Goal: Share content

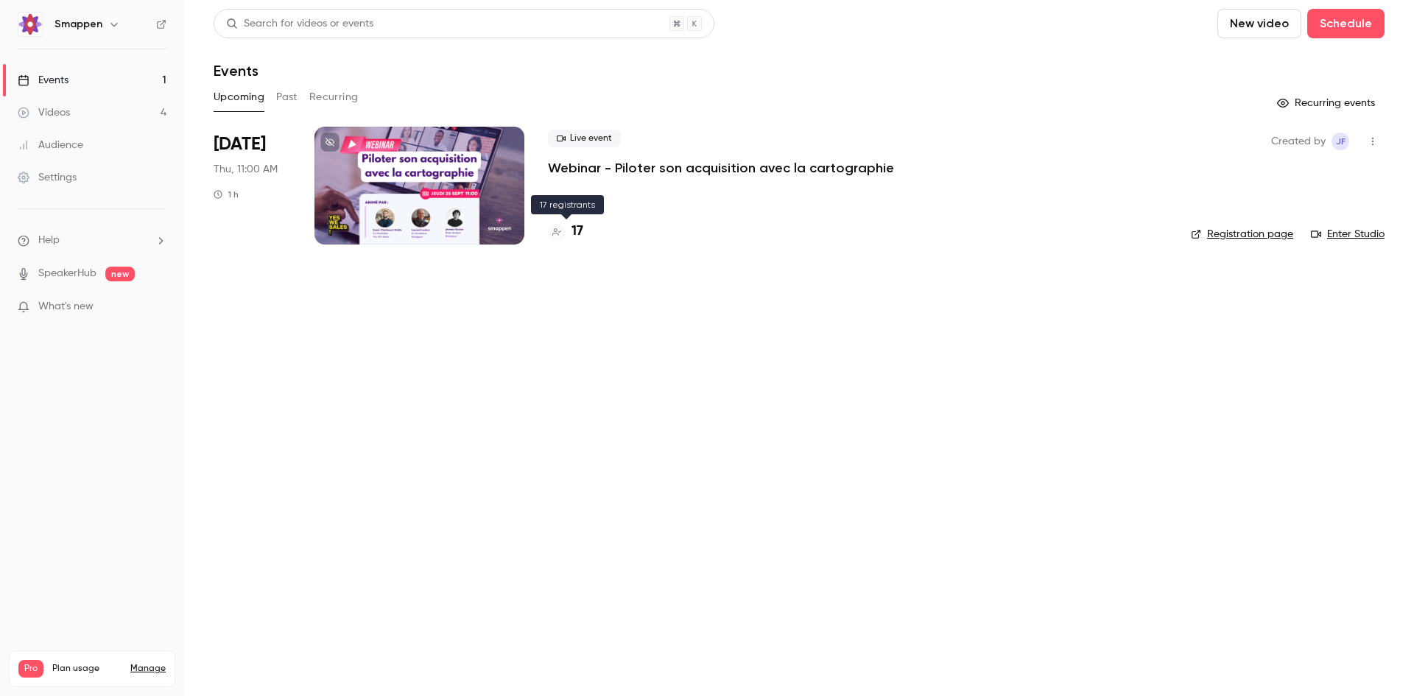
click at [578, 236] on h4 "17" at bounding box center [578, 232] width 12 height 20
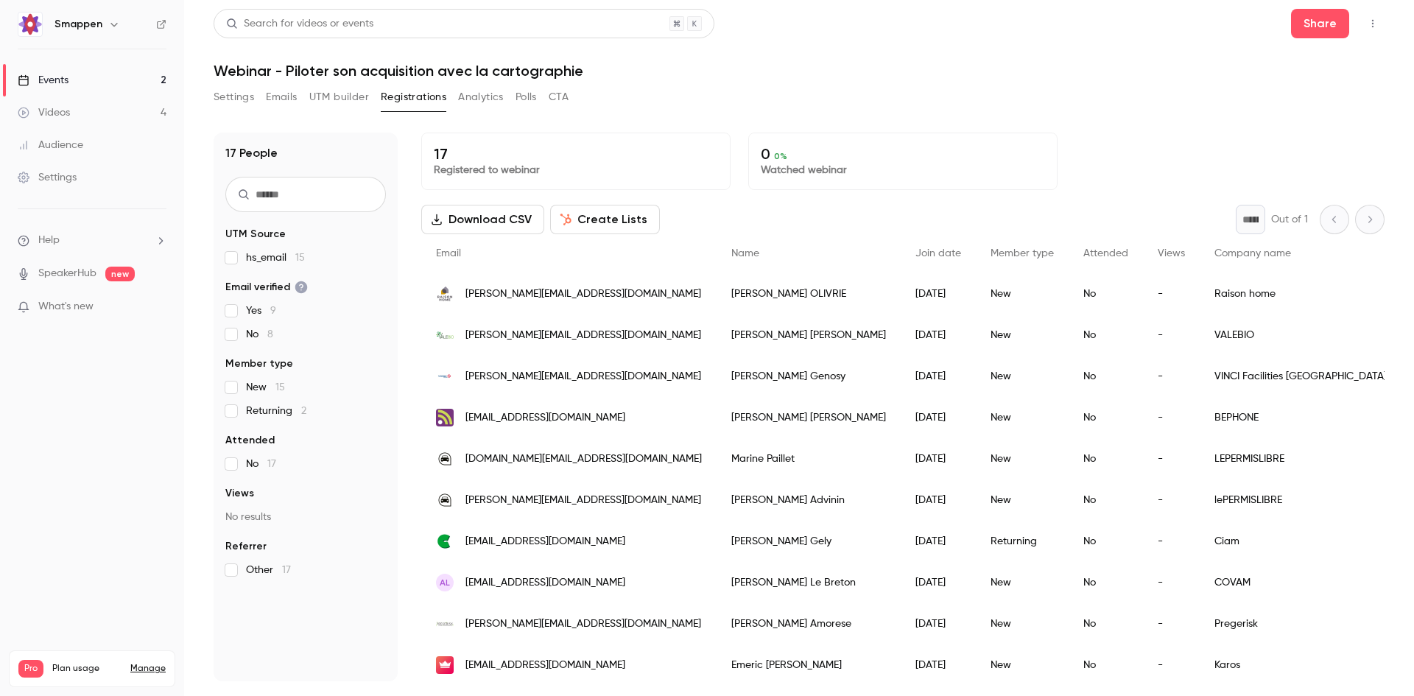
click at [217, 88] on button "Settings" at bounding box center [234, 97] width 41 height 24
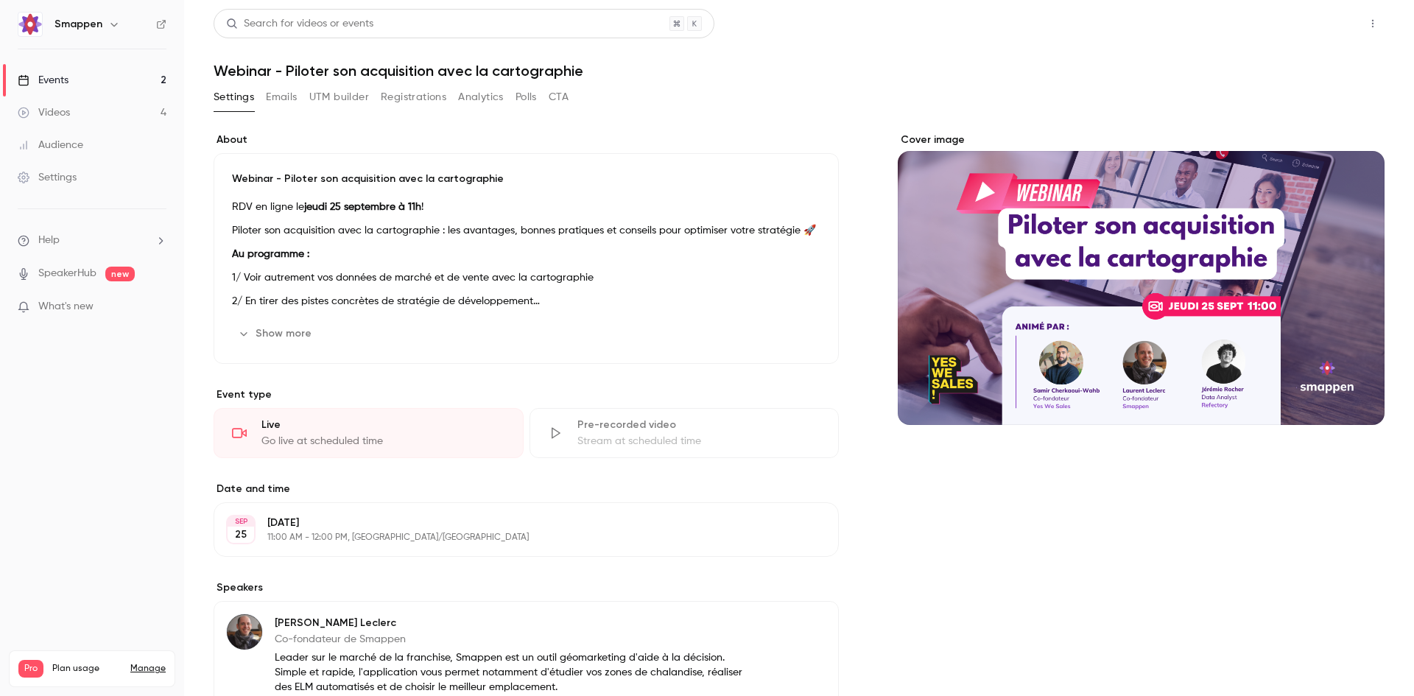
click at [1304, 29] on button "Share" at bounding box center [1320, 23] width 58 height 29
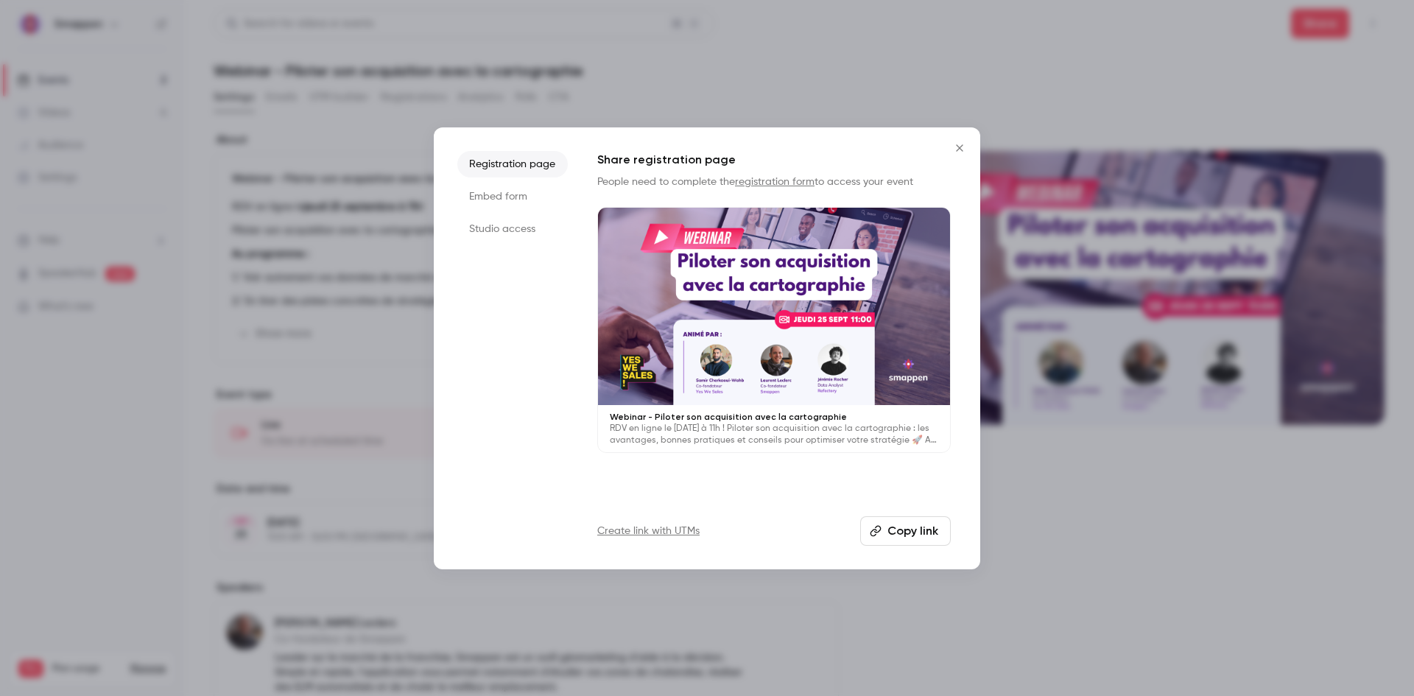
click at [922, 527] on button "Copy link" at bounding box center [905, 530] width 91 height 29
click at [894, 540] on button "Copy link" at bounding box center [905, 530] width 91 height 29
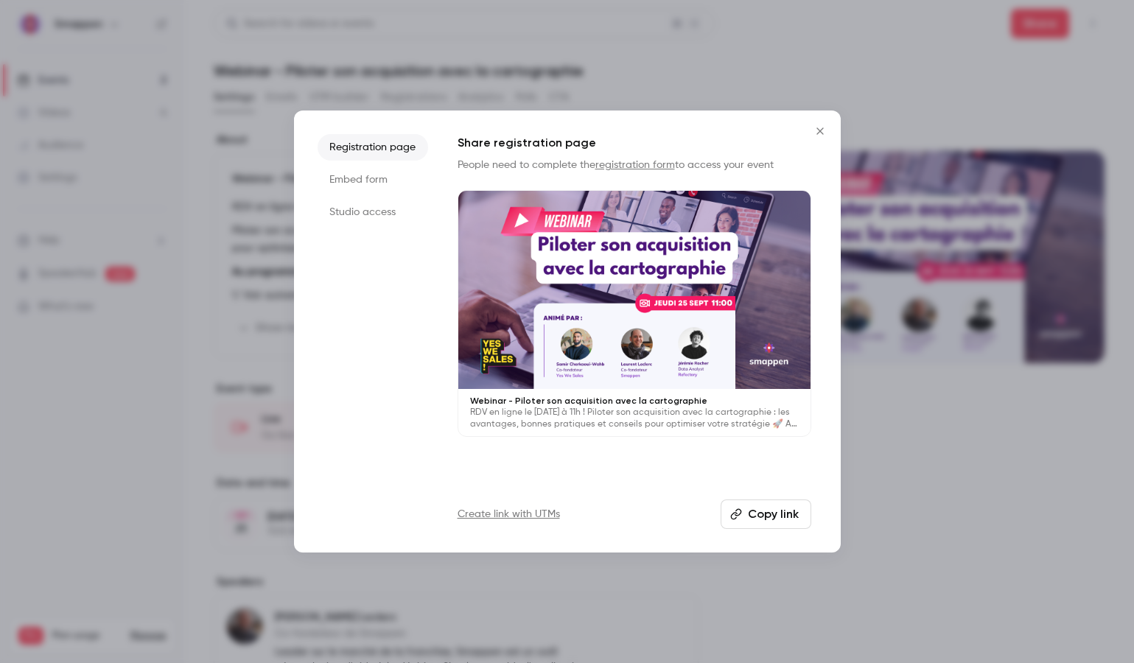
click at [367, 214] on li "Studio access" at bounding box center [372, 212] width 110 height 27
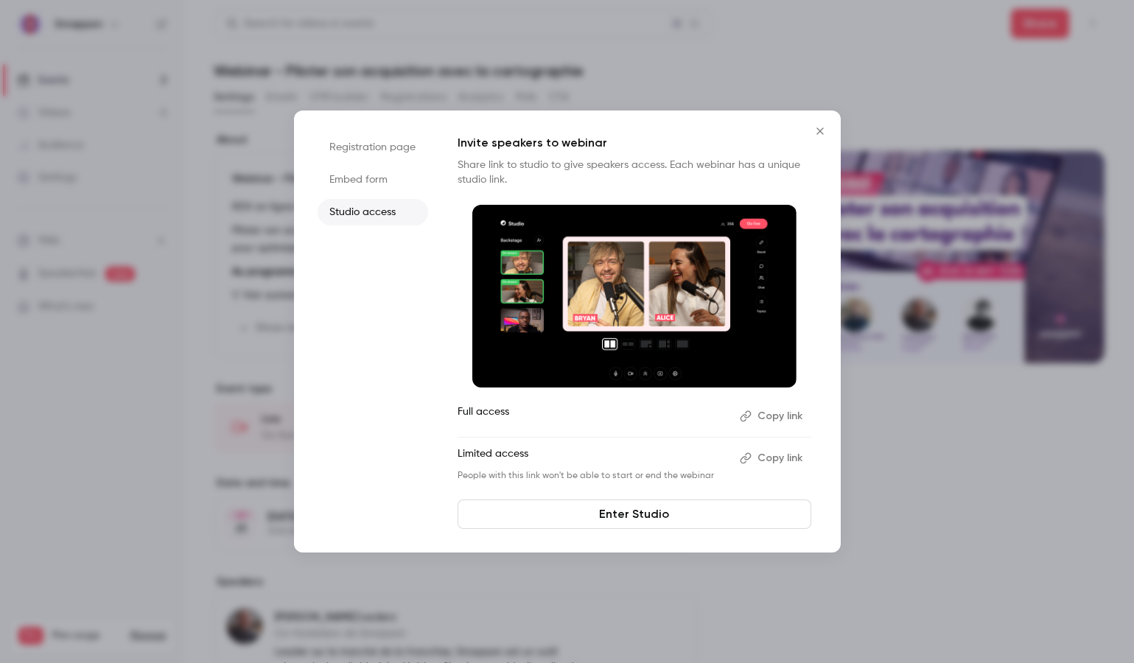
click at [789, 453] on button "Copy link" at bounding box center [772, 458] width 77 height 24
click at [818, 130] on icon "Close" at bounding box center [819, 131] width 7 height 7
